Goal: Information Seeking & Learning: Learn about a topic

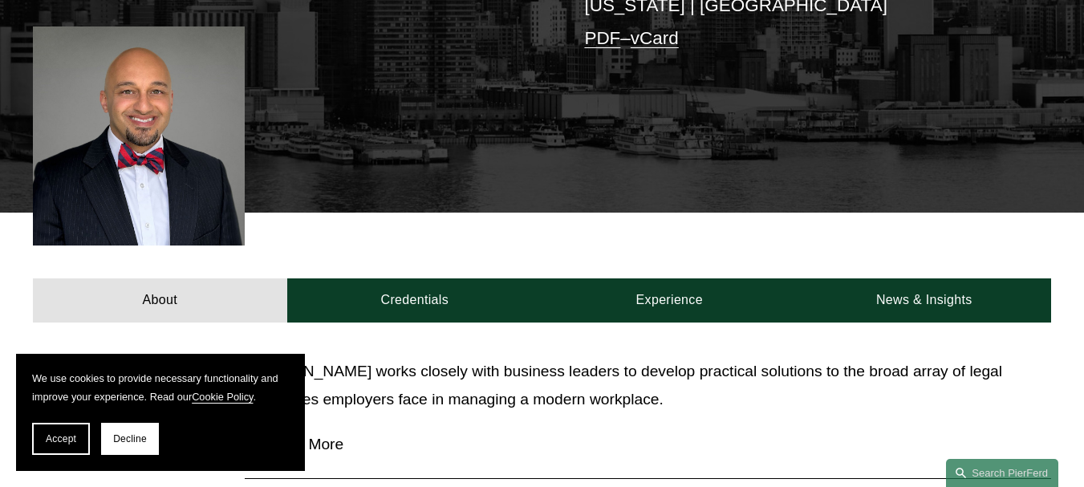
scroll to position [562, 0]
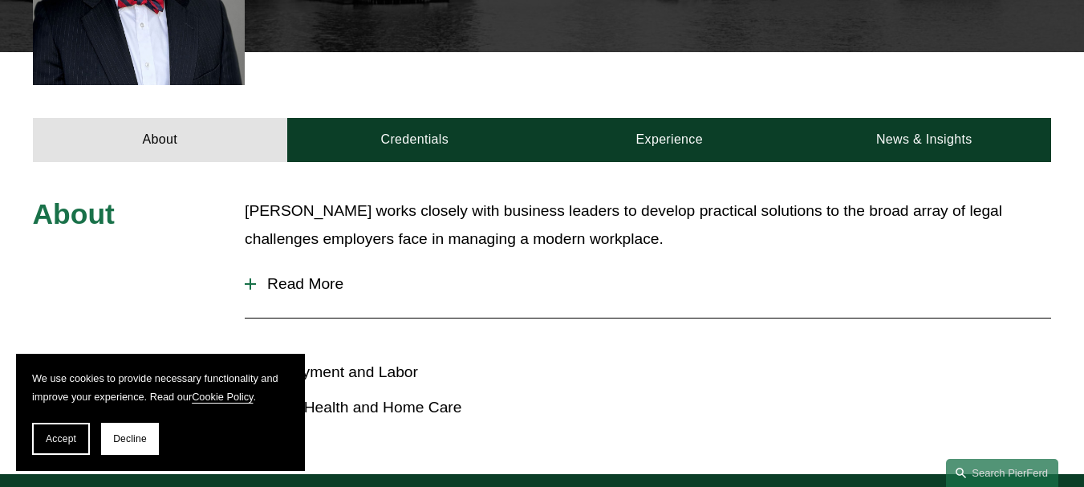
click at [304, 293] on span "Read More" at bounding box center [654, 284] width 796 height 18
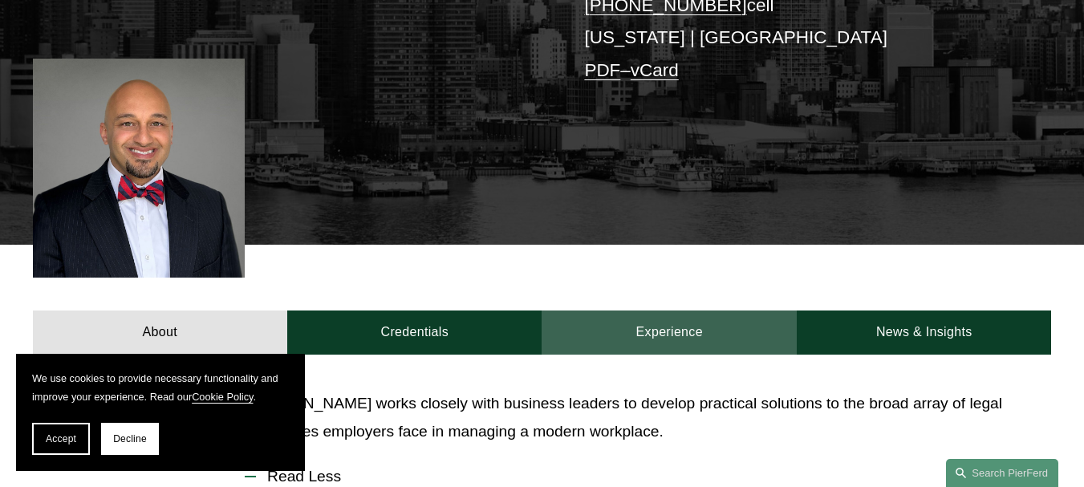
scroll to position [450, 0]
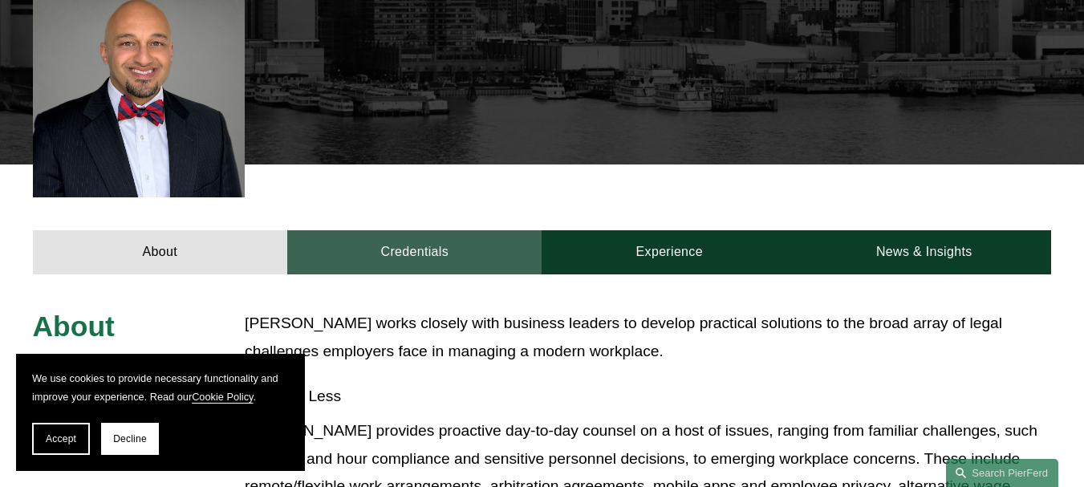
click at [446, 262] on link "Credentials" at bounding box center [414, 252] width 254 height 44
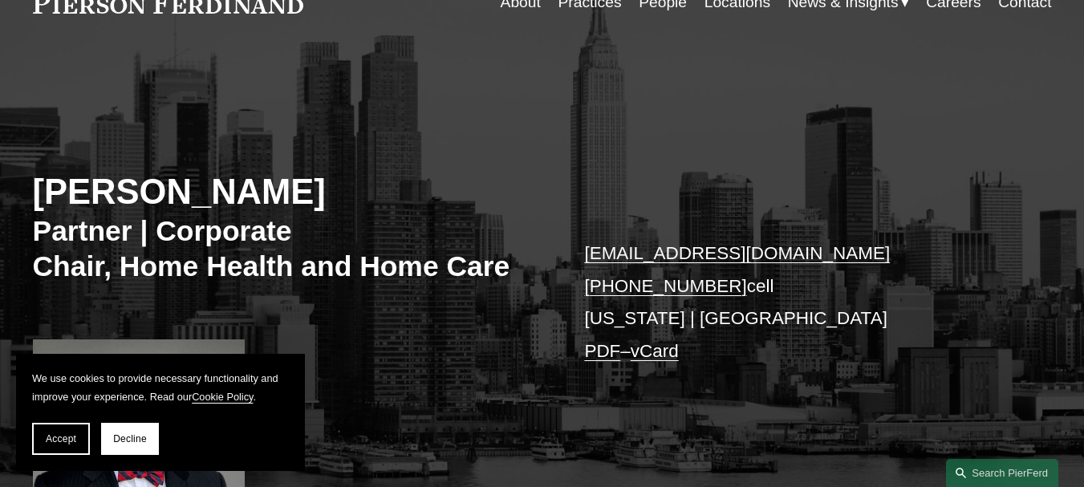
scroll to position [0, 0]
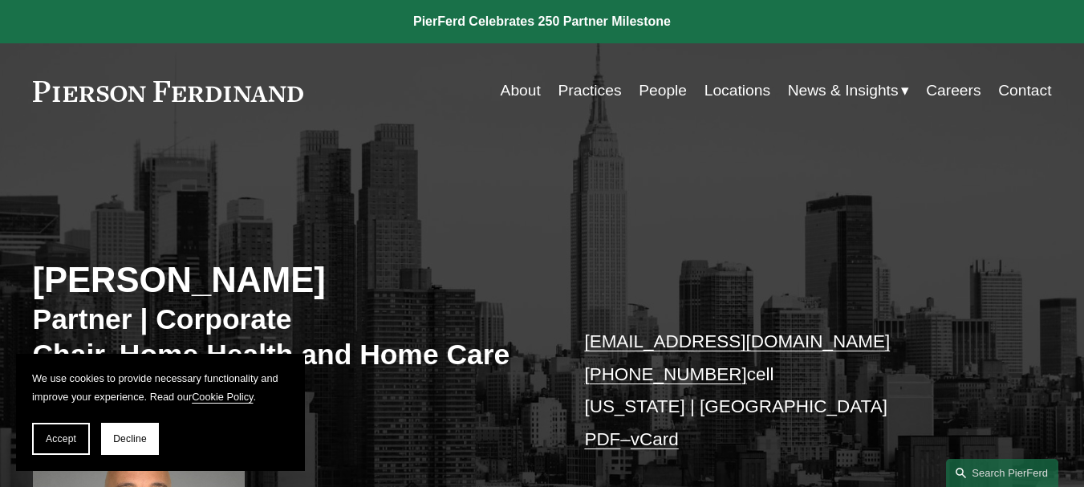
drag, startPoint x: 29, startPoint y: 84, endPoint x: 271, endPoint y: 91, distance: 242.5
click at [271, 91] on div "Skip to Content About Practices People Locations" at bounding box center [542, 90] width 1084 height 95
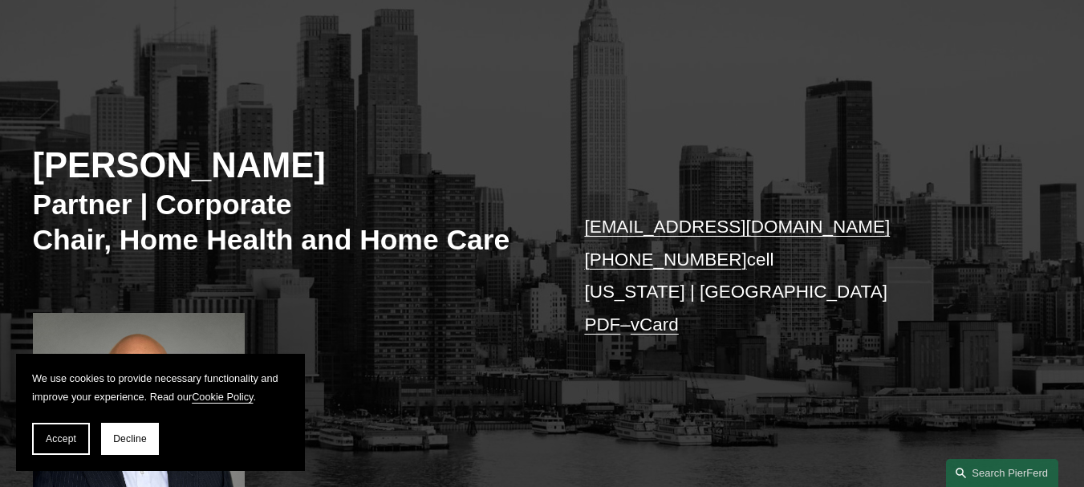
scroll to position [18, 0]
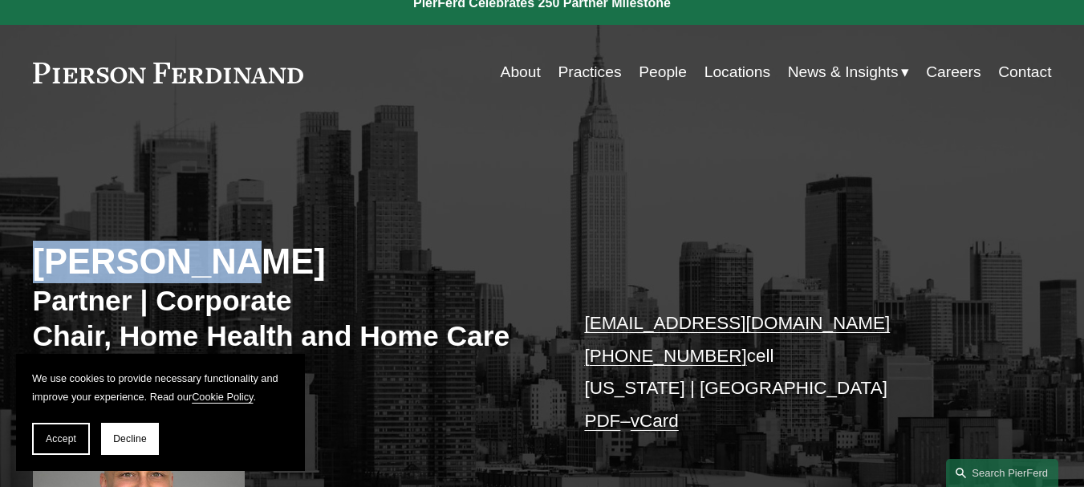
drag, startPoint x: 39, startPoint y: 261, endPoint x: 264, endPoint y: 259, distance: 225.6
click at [264, 259] on h2 "Sami Asaad" at bounding box center [288, 262] width 510 height 43
copy h2 "Sami Asaad"
click at [334, 144] on div "Sami Asaad Partner | Corporate Chair, Home Health and Home Care sami.asaad@pier…" at bounding box center [542, 357] width 1084 height 475
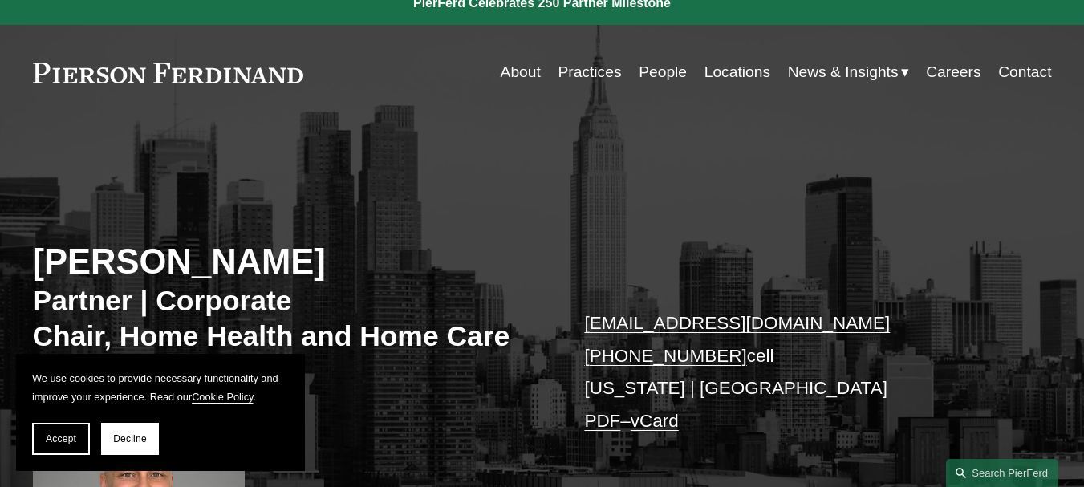
drag, startPoint x: 308, startPoint y: 71, endPoint x: 61, endPoint y: 65, distance: 247.3
click at [61, 65] on div "About Practices People Locations News & Insights News" at bounding box center [542, 72] width 1019 height 31
click at [426, 126] on div "Sami Asaad Partner | Corporate Chair, Home Health and Home Care sami.asaad@pier…" at bounding box center [542, 357] width 1084 height 475
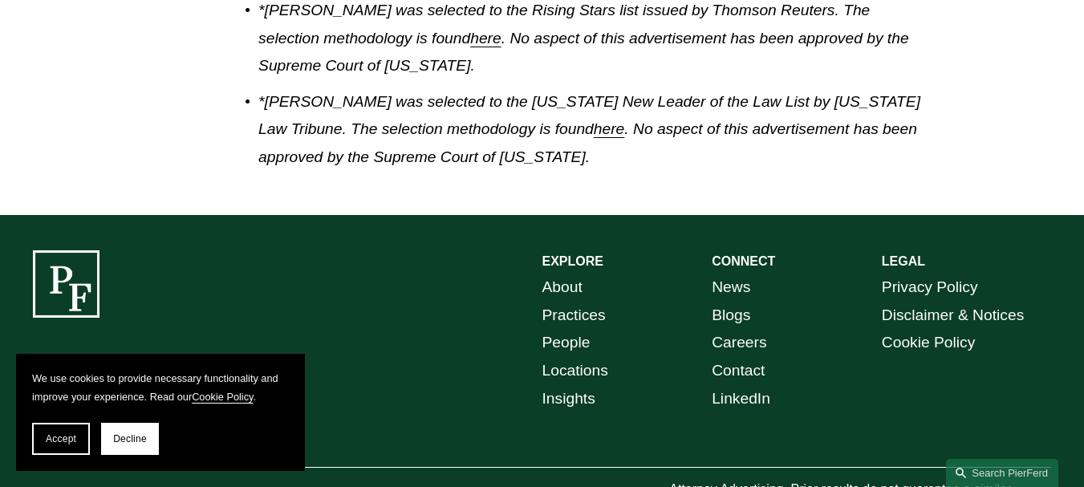
scroll to position [1560, 0]
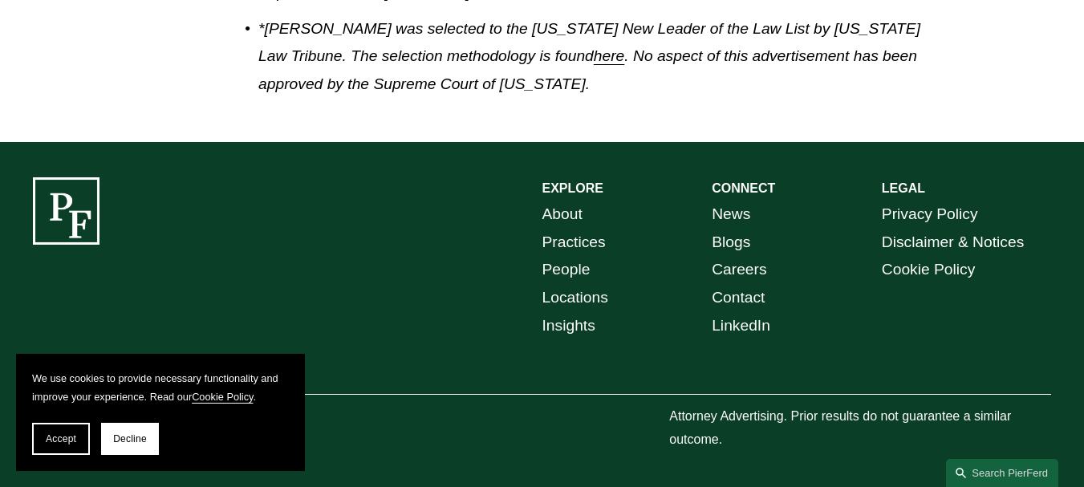
click at [546, 214] on link "About" at bounding box center [563, 215] width 40 height 28
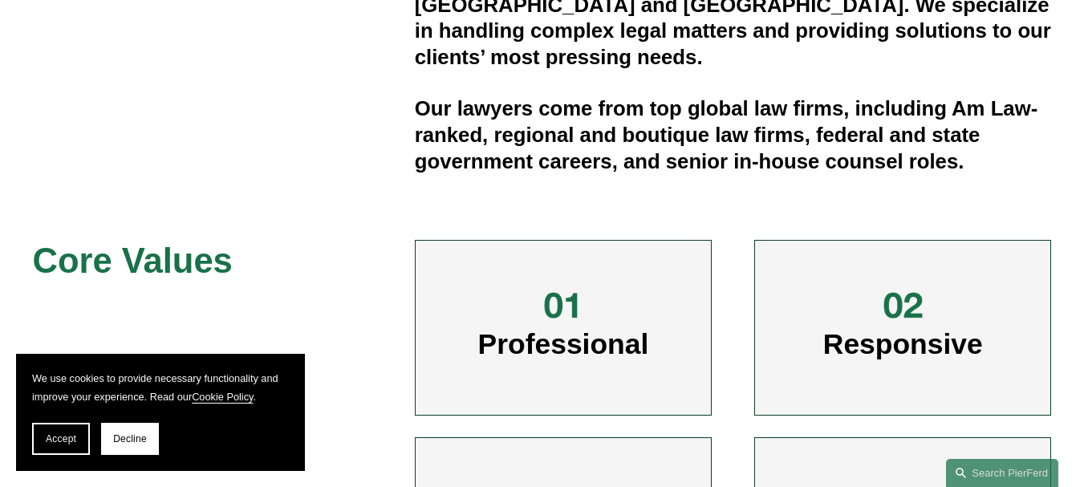
scroll to position [311, 0]
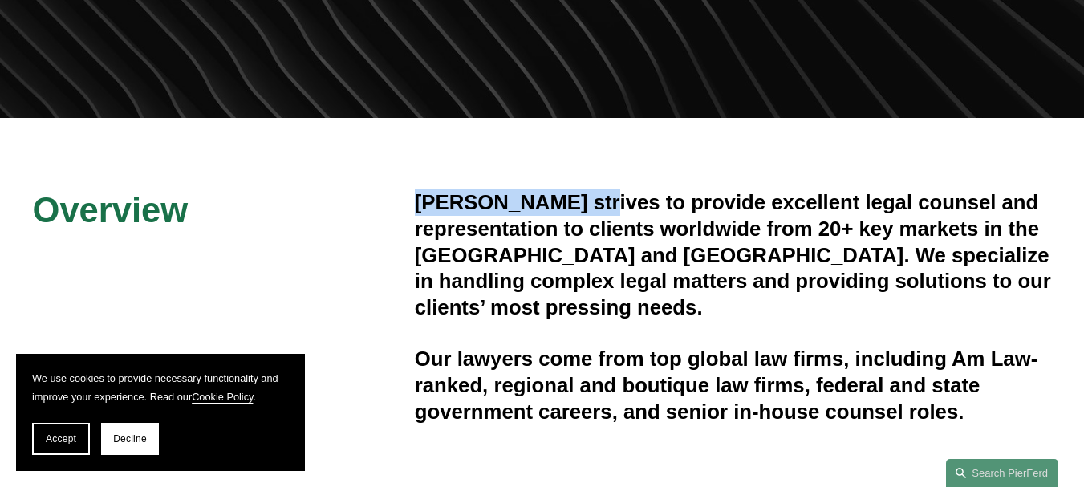
drag, startPoint x: 417, startPoint y: 203, endPoint x: 592, endPoint y: 201, distance: 174.2
click at [592, 201] on h4 "[PERSON_NAME] strives to provide excellent legal counsel and representation to …" at bounding box center [733, 254] width 637 height 131
copy h4 "[PERSON_NAME]"
